Goal: Information Seeking & Learning: Understand process/instructions

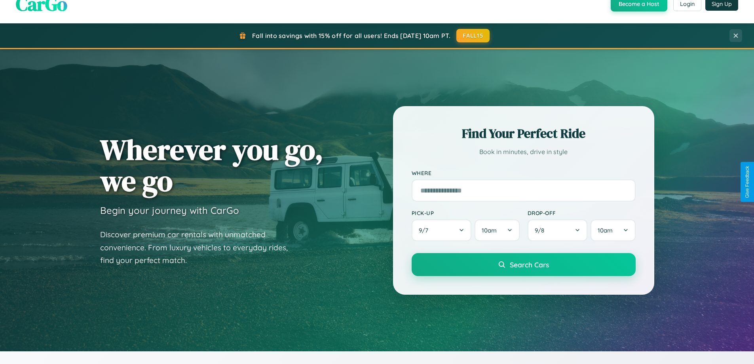
scroll to position [1523, 0]
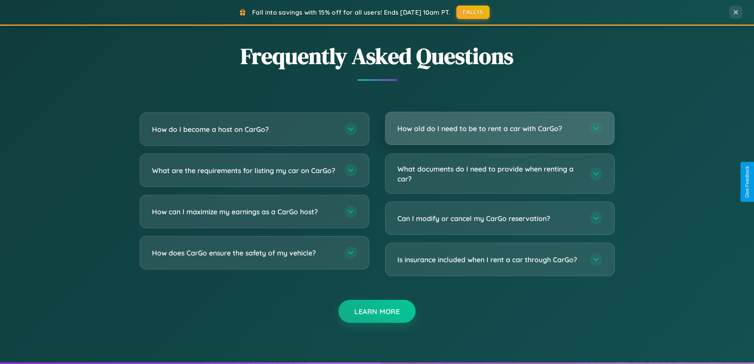
click at [499, 128] on h3 "How old do I need to be to rent a car with CarGo?" at bounding box center [489, 128] width 184 height 10
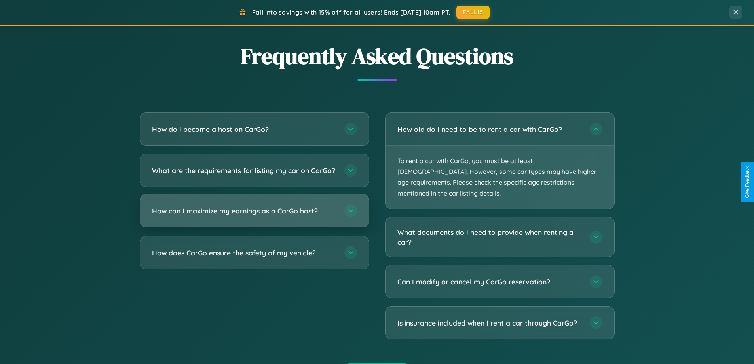
click at [254, 216] on h3 "How can I maximize my earnings as a CarGo host?" at bounding box center [244, 211] width 184 height 10
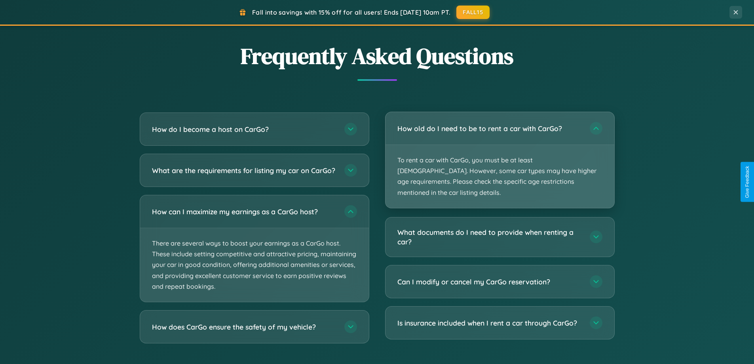
click at [499, 155] on p "To rent a car with CarGo, you must be at least [DEMOGRAPHIC_DATA]. However, som…" at bounding box center [499, 176] width 229 height 63
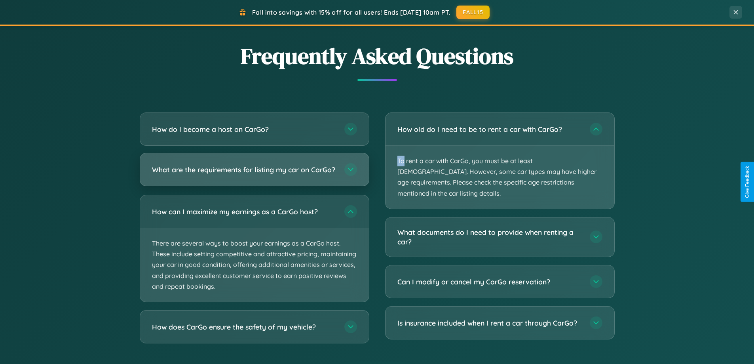
click at [254, 173] on h3 "What are the requirements for listing my car on CarGo?" at bounding box center [244, 170] width 184 height 10
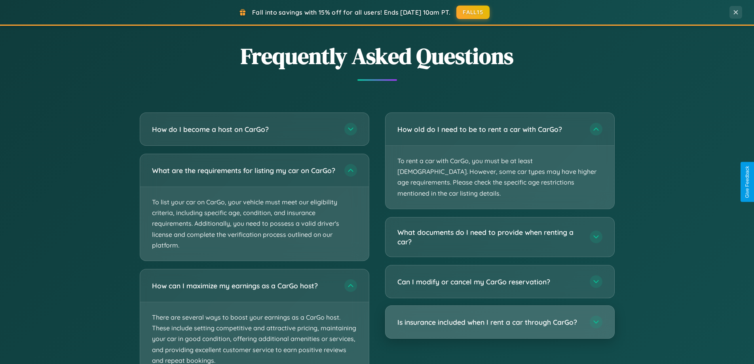
click at [499, 317] on h3 "Is insurance included when I rent a car through CarGo?" at bounding box center [489, 322] width 184 height 10
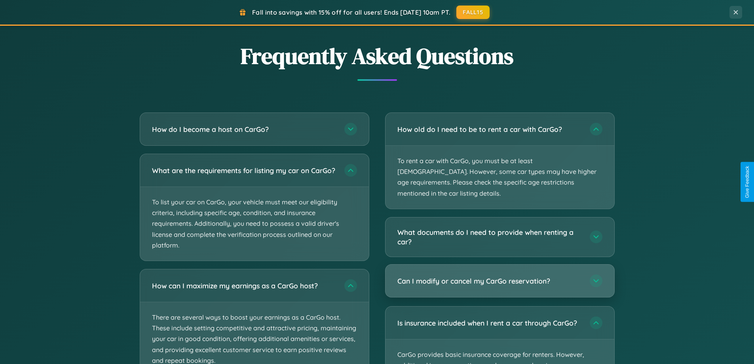
click at [499, 276] on h3 "Can I modify or cancel my CarGo reservation?" at bounding box center [489, 281] width 184 height 10
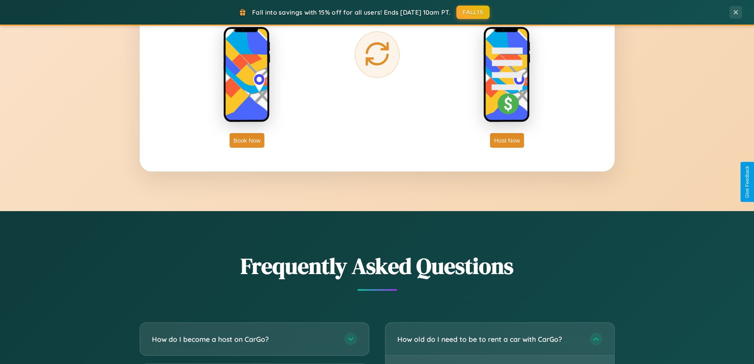
scroll to position [927, 0]
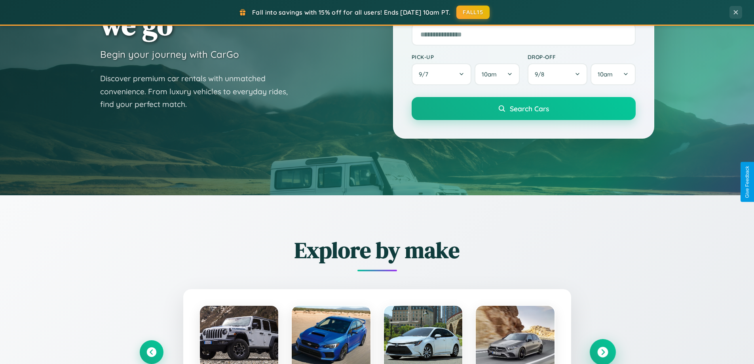
click at [602, 351] on icon at bounding box center [602, 352] width 11 height 11
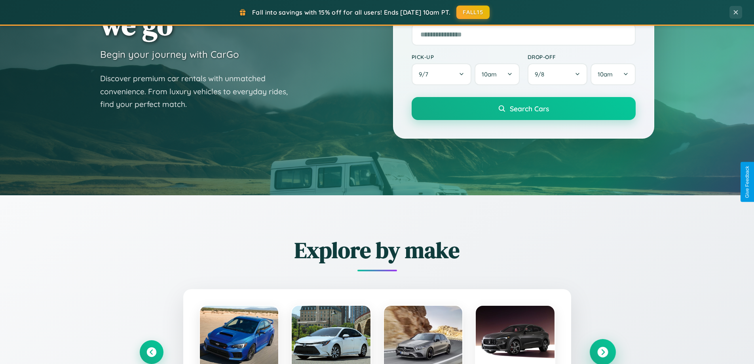
click at [602, 351] on icon at bounding box center [602, 352] width 11 height 11
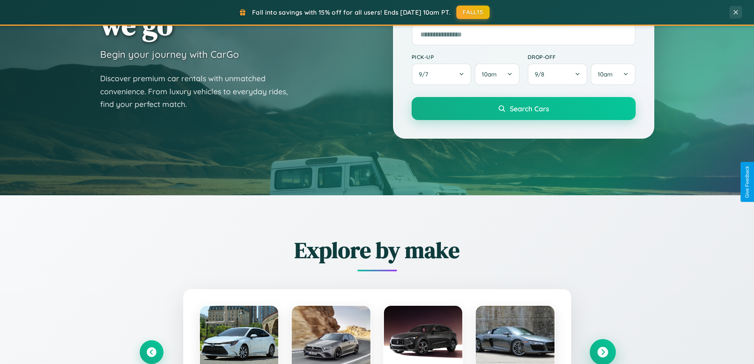
click at [602, 351] on icon at bounding box center [602, 352] width 11 height 11
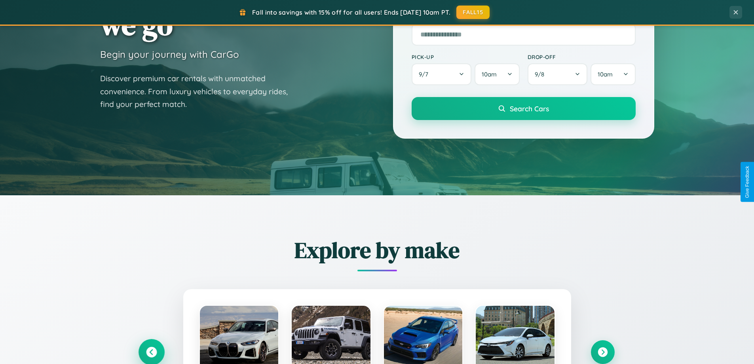
click at [151, 351] on icon at bounding box center [151, 352] width 11 height 11
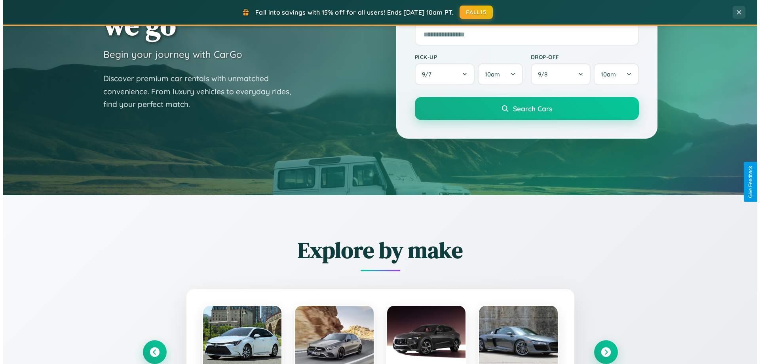
scroll to position [0, 0]
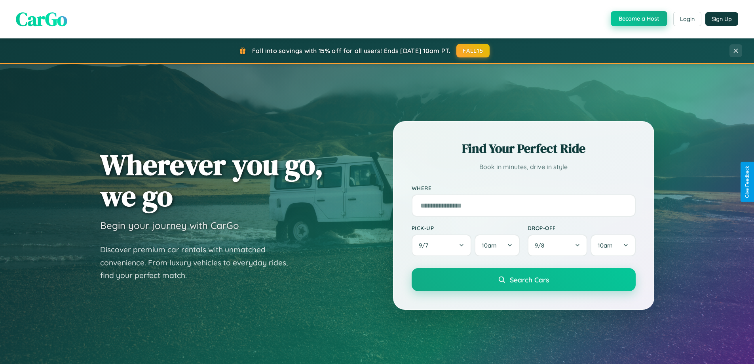
click at [638, 19] on button "Become a Host" at bounding box center [639, 18] width 57 height 15
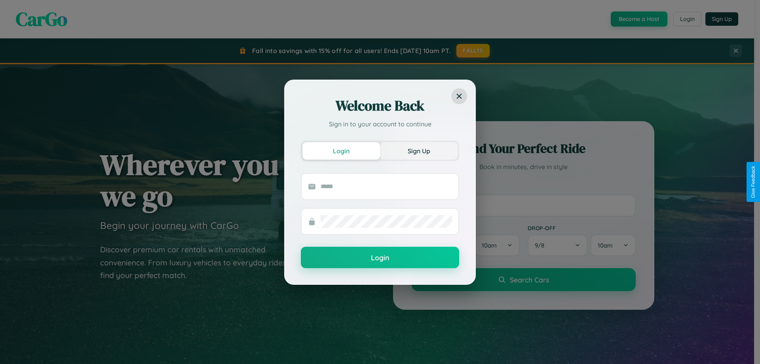
click at [419, 150] on button "Sign Up" at bounding box center [419, 150] width 78 height 17
